Goal: Task Accomplishment & Management: Use online tool/utility

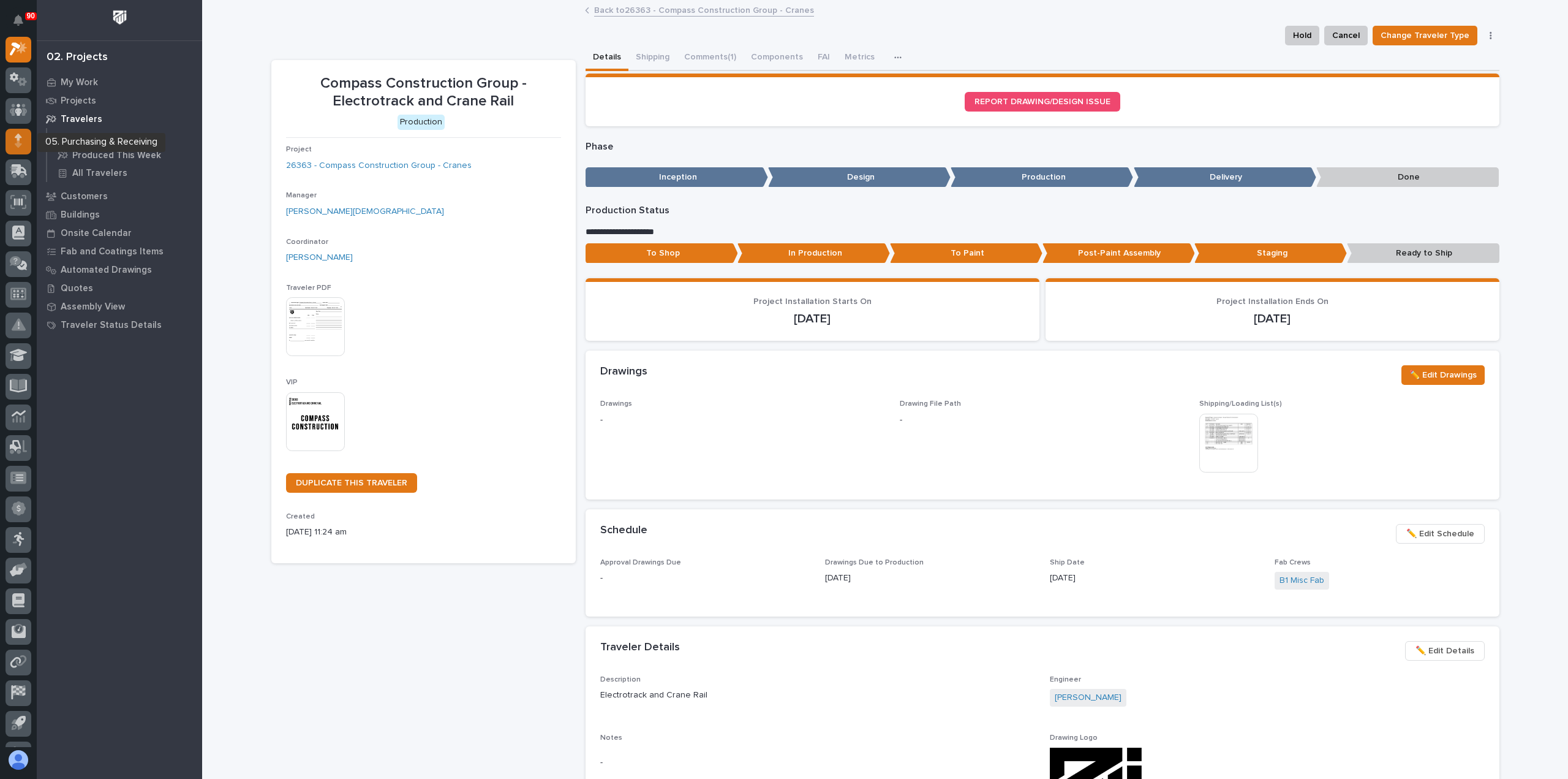
click at [22, 139] on div at bounding box center [19, 142] width 26 height 26
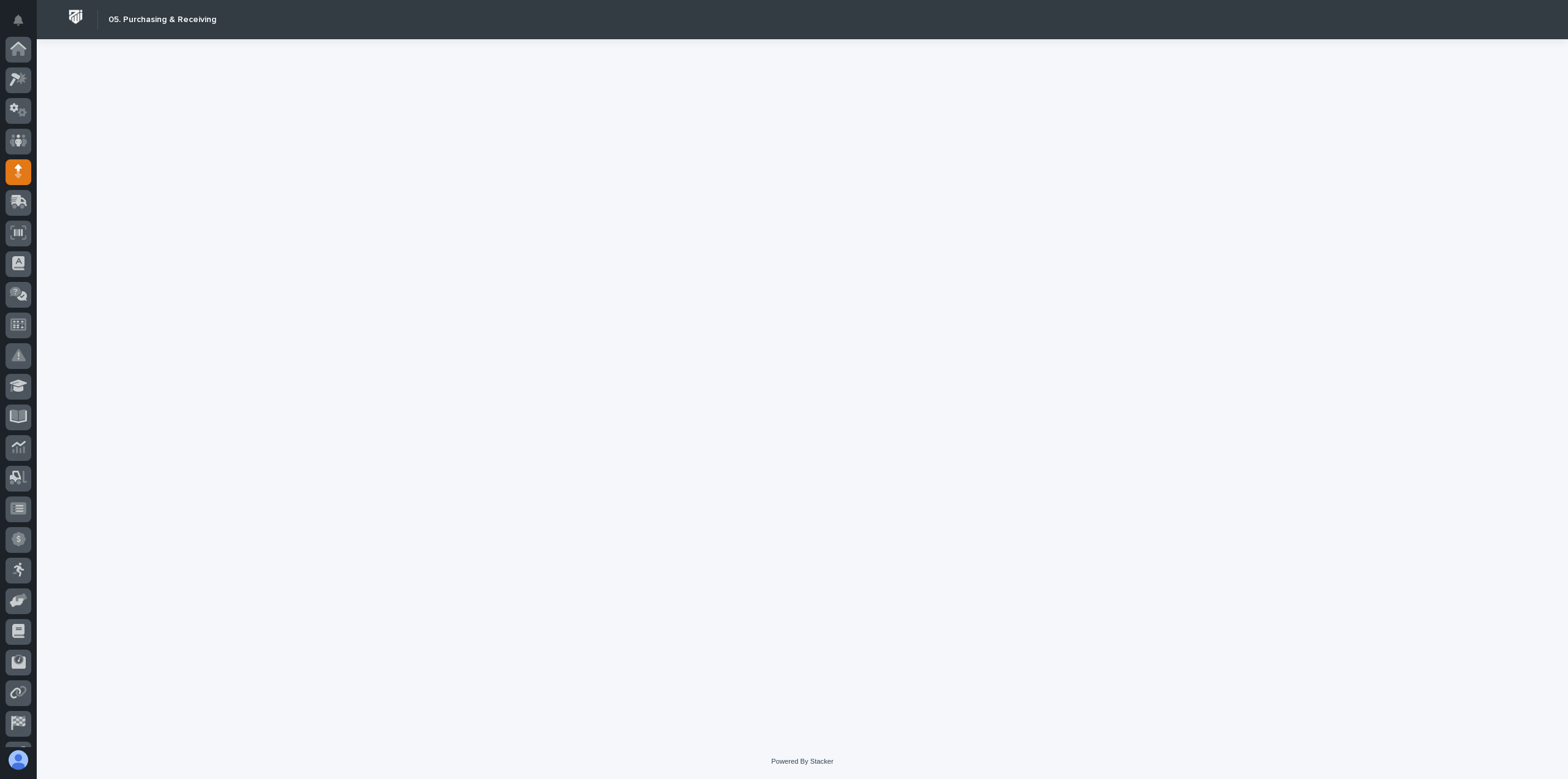
scroll to position [86, 0]
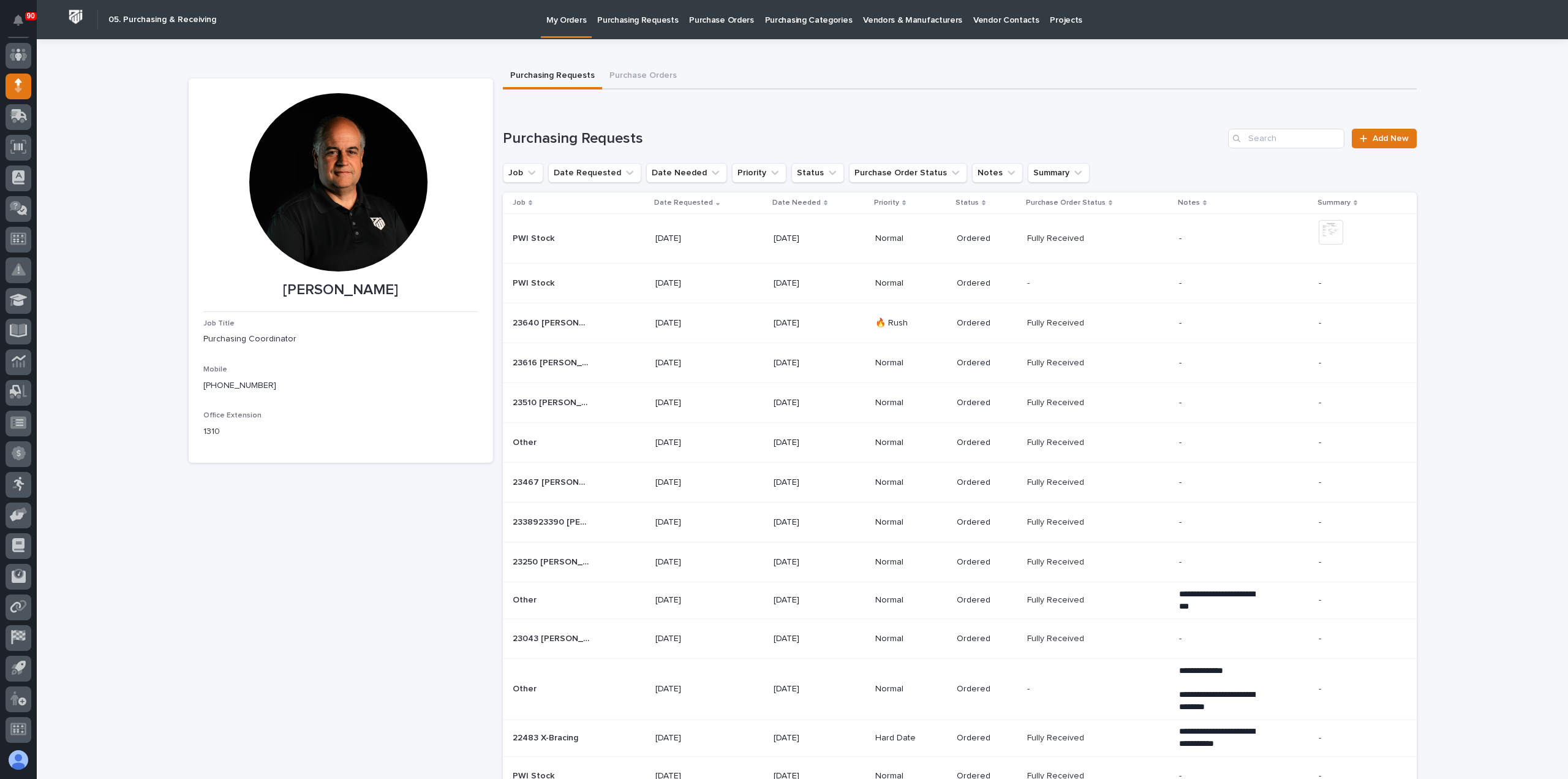
click at [639, 19] on p "Purchasing Requests" at bounding box center [638, 13] width 81 height 26
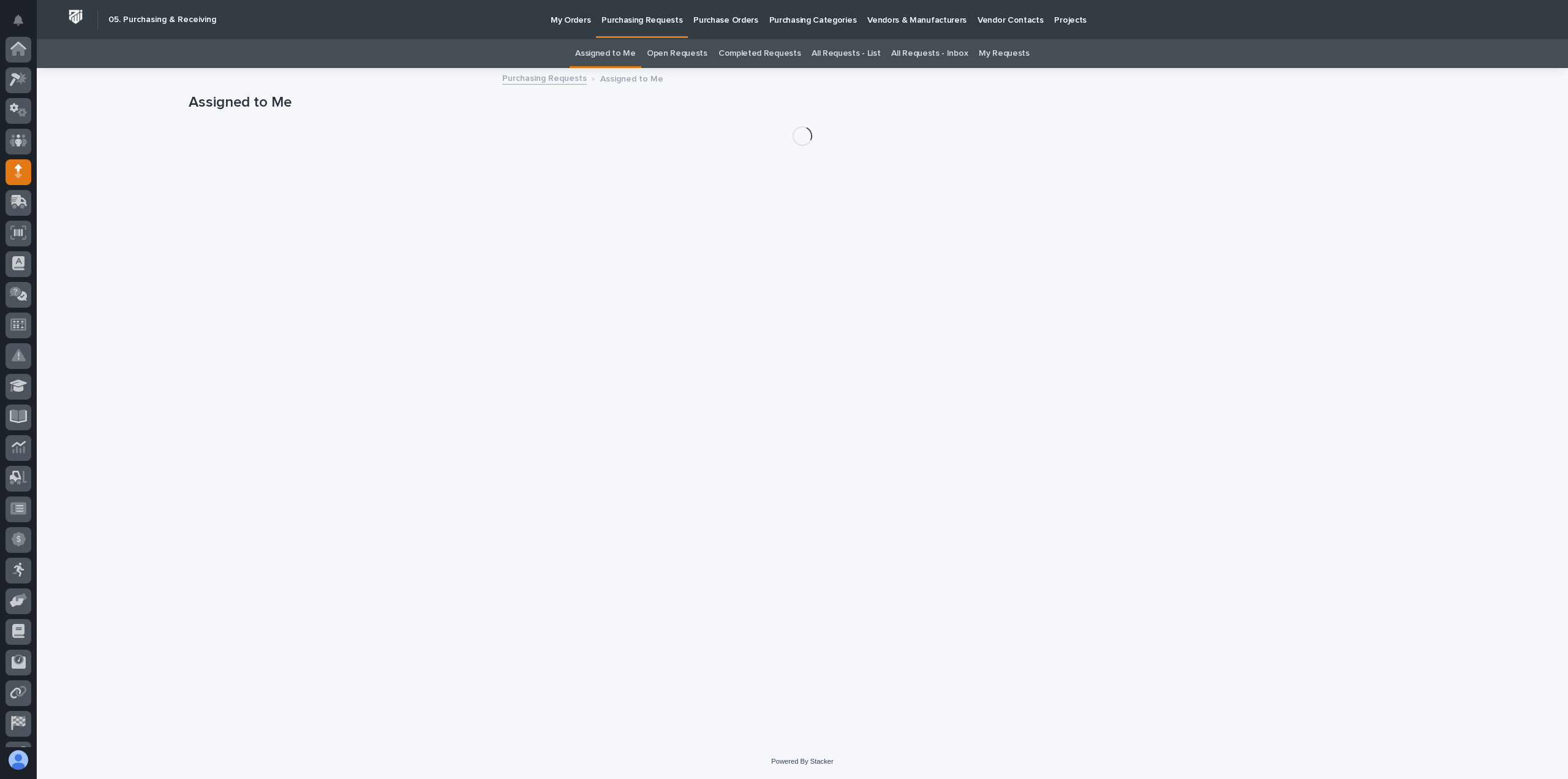
scroll to position [86, 0]
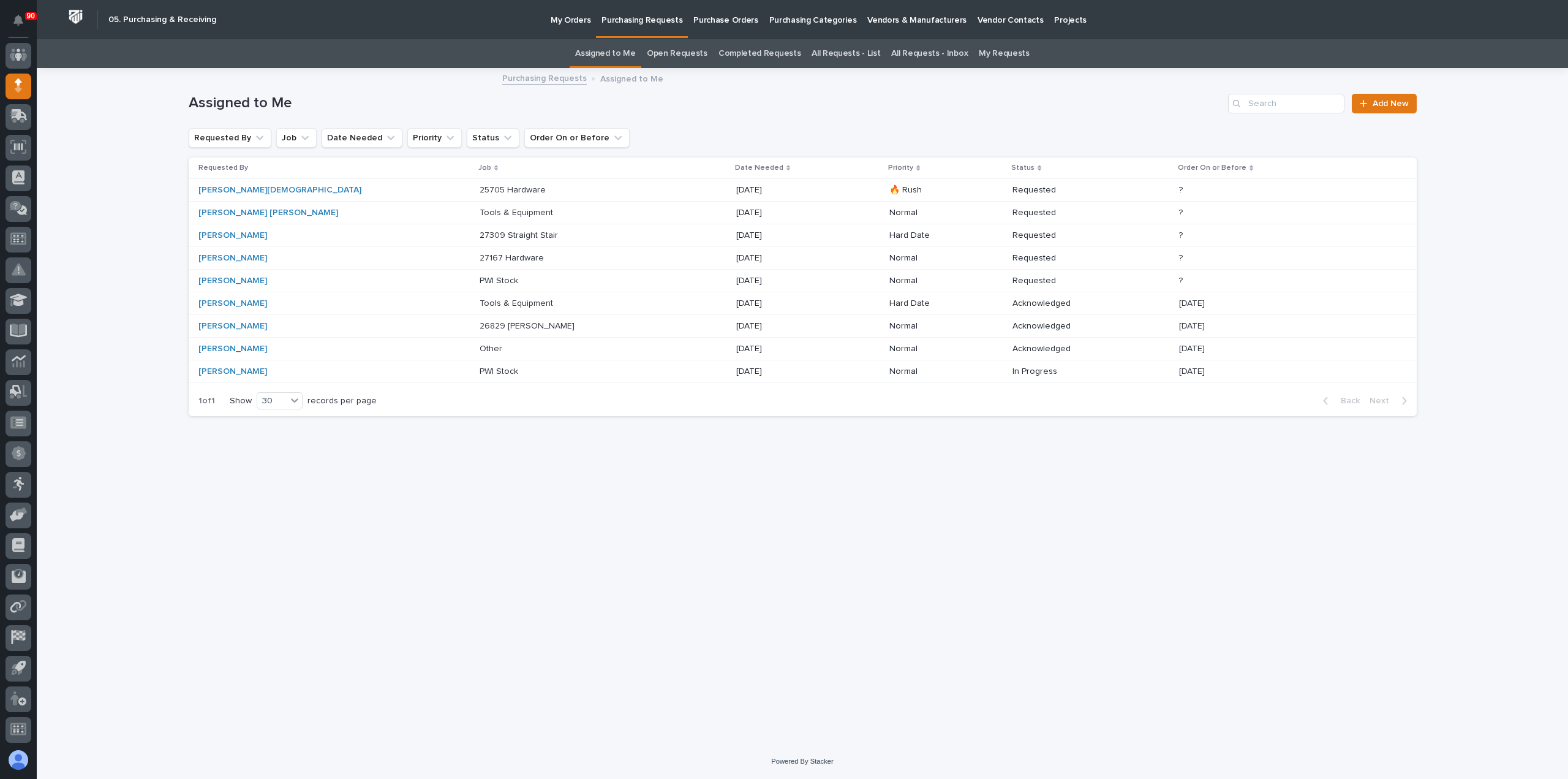
click at [480, 212] on p "Tools & Equipment" at bounding box center [517, 212] width 76 height 13
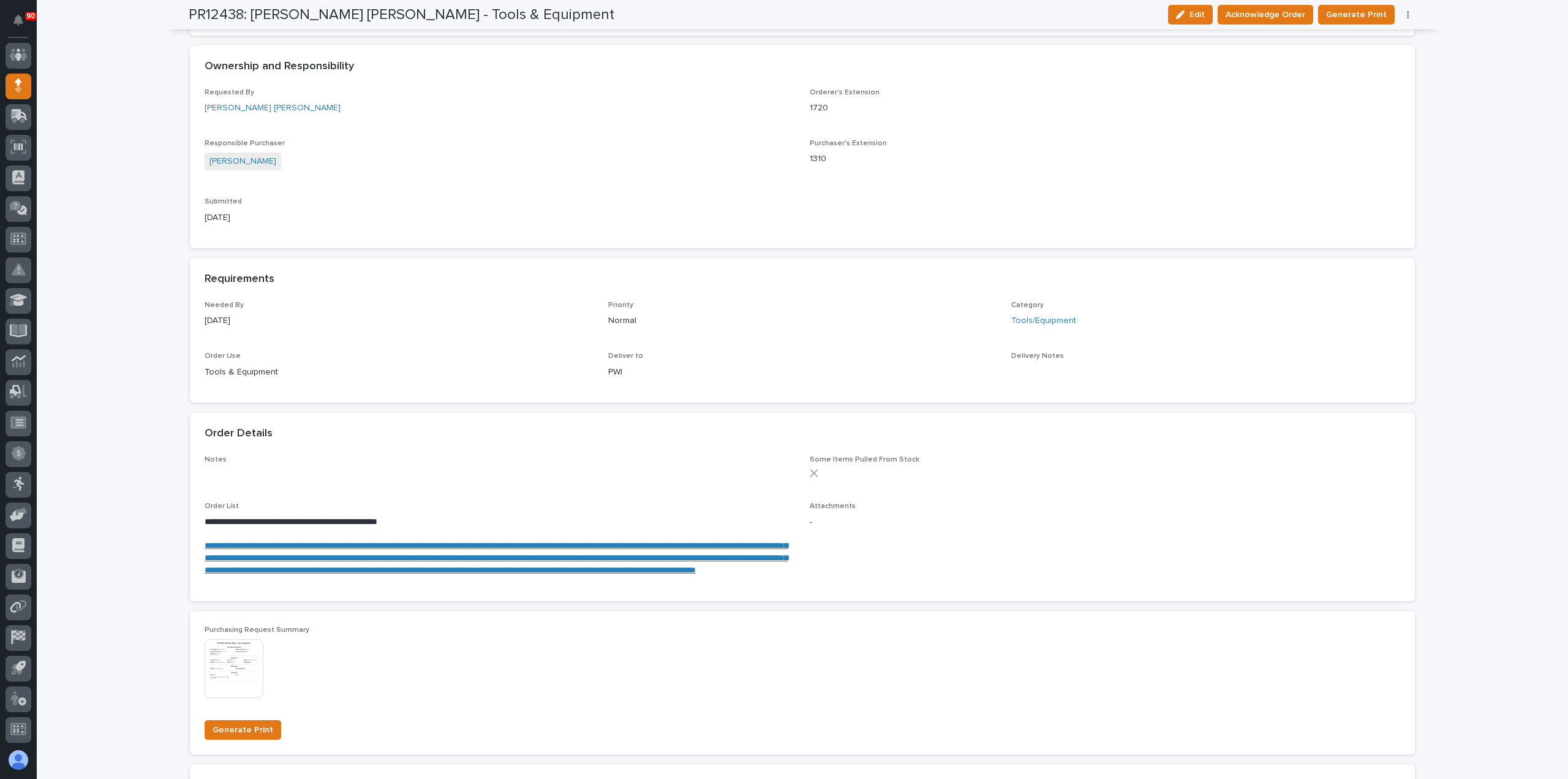
scroll to position [429, 0]
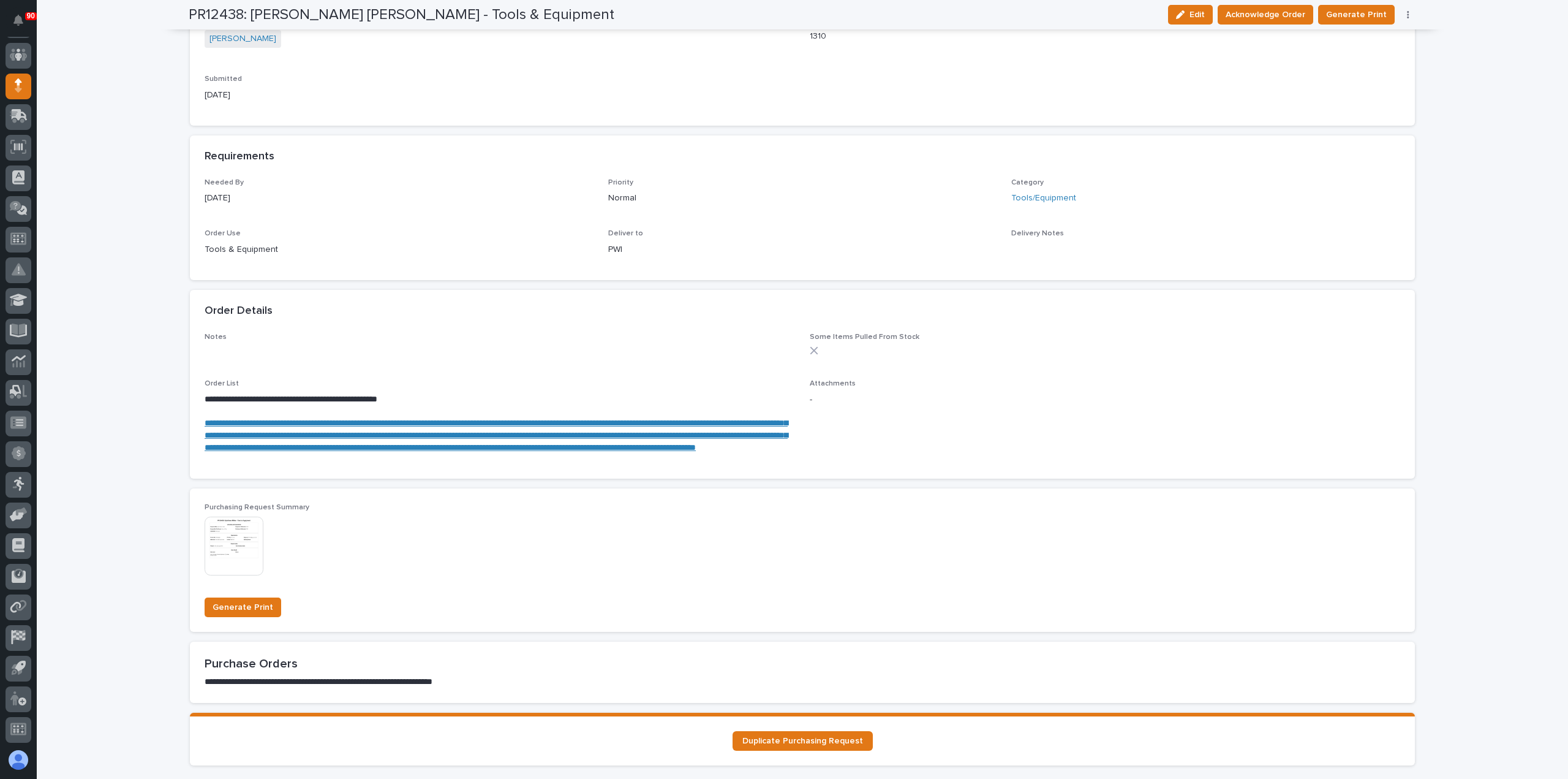
click at [385, 425] on link "**********" at bounding box center [496, 435] width 583 height 33
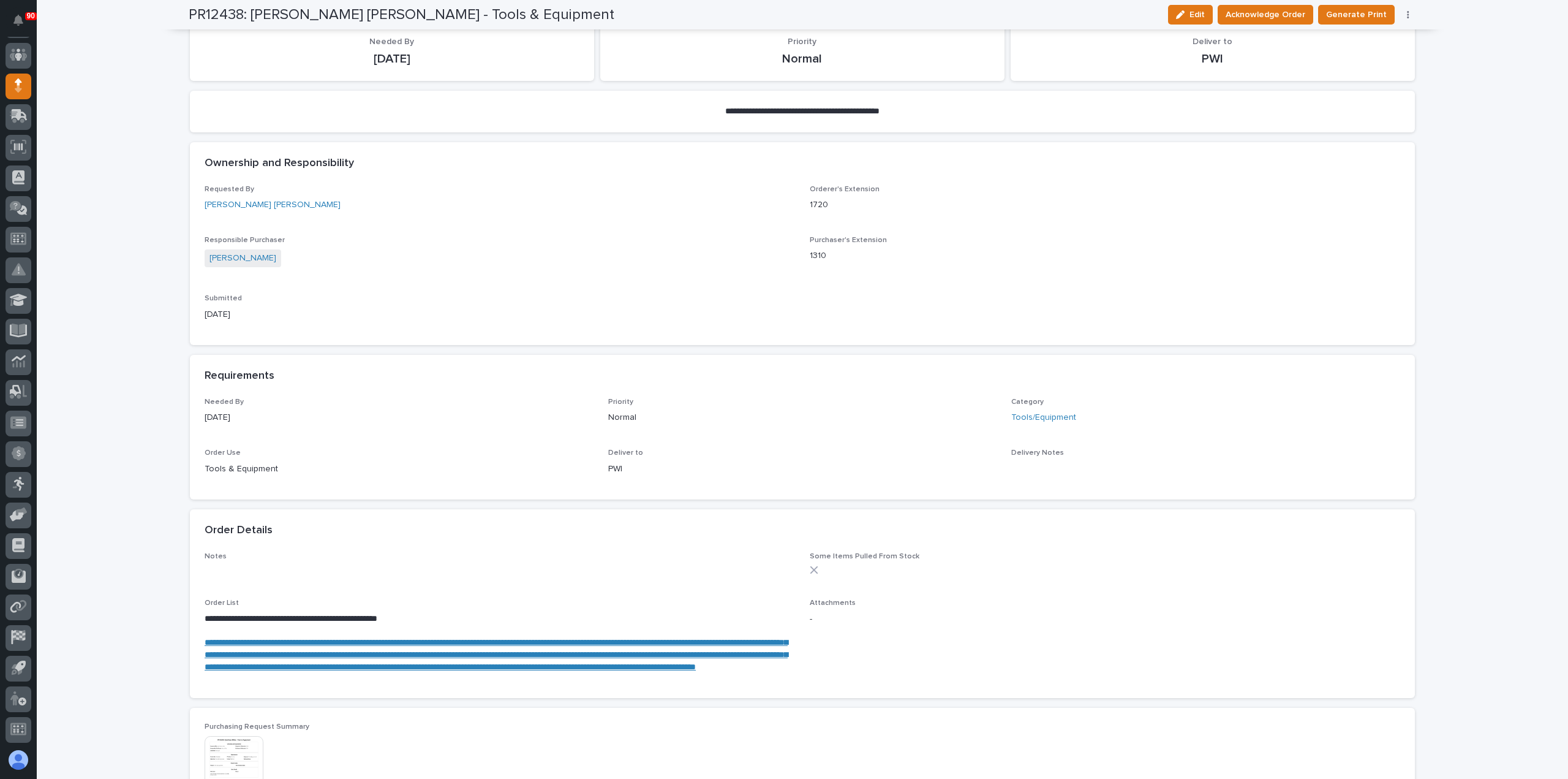
scroll to position [61, 0]
